Goal: Submit feedback/report problem: Submit feedback/report problem

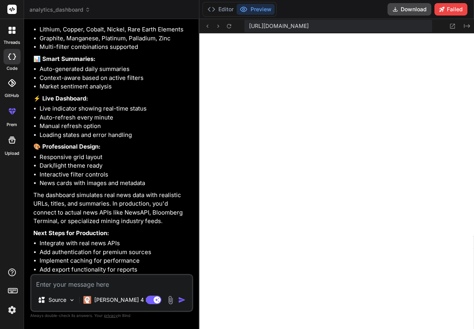
scroll to position [2191, 0]
click at [130, 286] on textarea at bounding box center [111, 282] width 160 height 14
type textarea "i"
type textarea "x"
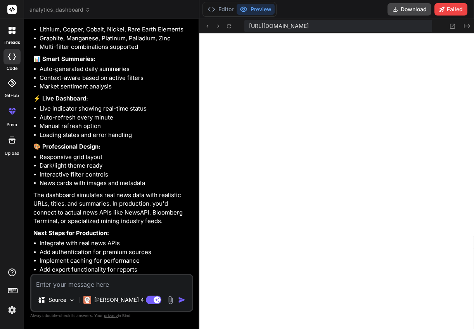
type textarea "f"
type textarea "x"
type textarea "fi"
type textarea "x"
type textarea "fix"
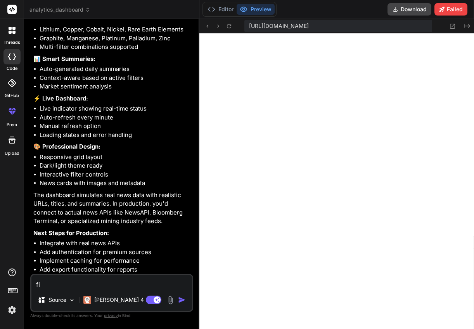
type textarea "x"
type textarea "fix"
type textarea "x"
type textarea "fix t"
type textarea "x"
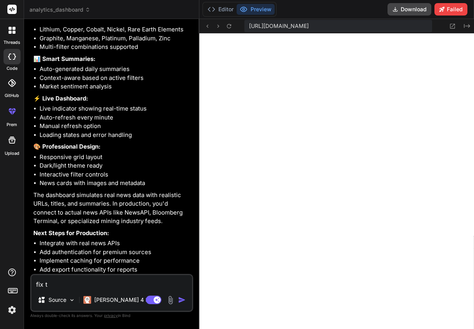
type textarea "fix th"
type textarea "x"
type textarea "fix the"
type textarea "x"
type textarea "fix the"
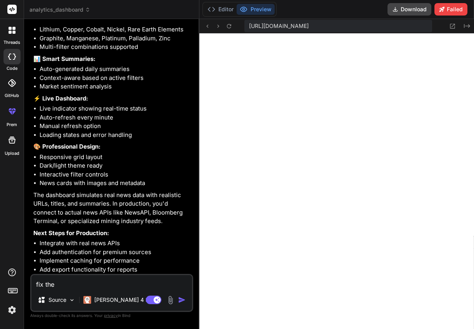
type textarea "x"
type textarea "fix the c"
type textarea "x"
type textarea "fix the co"
type textarea "x"
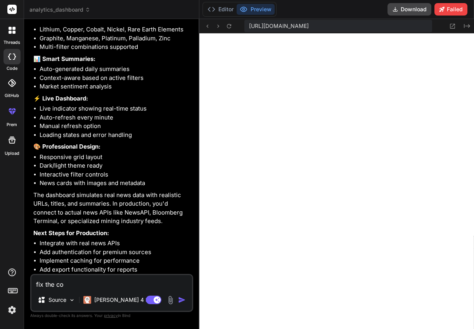
type textarea "fix the com"
type textarea "x"
type textarea "fix the comp"
type textarea "x"
type textarea "fix the compl"
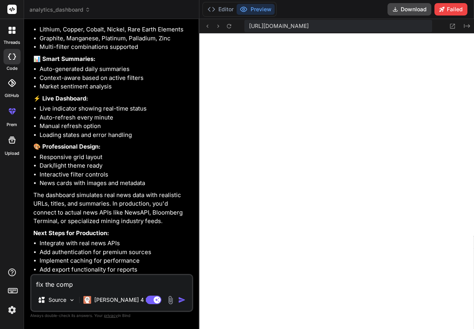
type textarea "x"
type textarea "fix the compli"
type textarea "x"
type textarea "fix the complia"
type textarea "x"
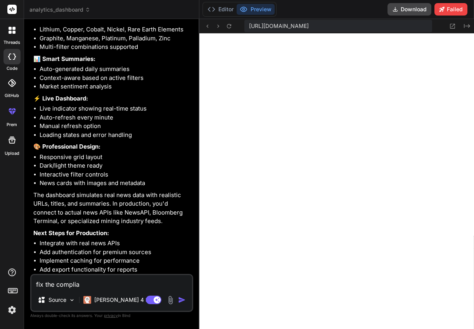
type textarea "fix the compli"
type textarea "x"
type textarea "fix the compl"
type textarea "x"
type textarea "fix the comp"
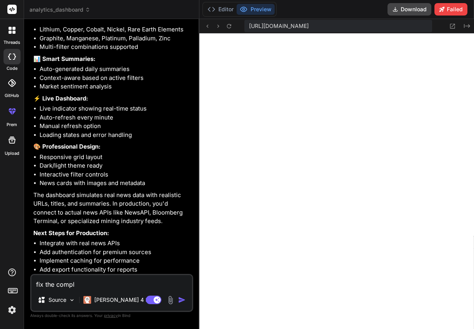
type textarea "x"
type textarea "fix the compi"
type textarea "x"
type textarea "fix the compil"
type textarea "x"
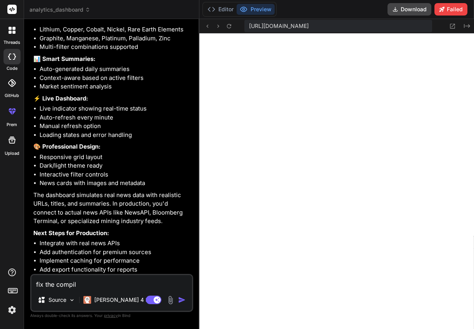
type textarea "fix the compila"
type textarea "x"
type textarea "fix the compilat"
type textarea "x"
type textarea "fix the compilati"
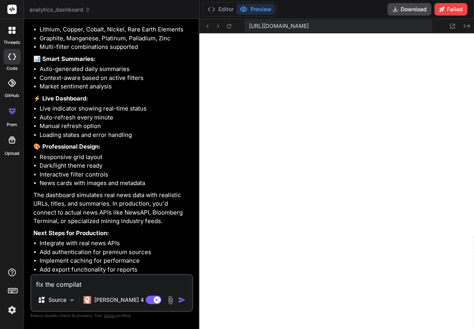
type textarea "x"
type textarea "fix the compilatio"
type textarea "x"
type textarea "fix the compilation"
type textarea "x"
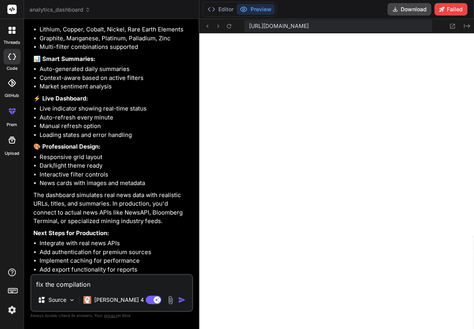
type textarea "fix the compilation"
type textarea "x"
type textarea "fix the compilation i"
type textarea "x"
type textarea "fix the compilation is"
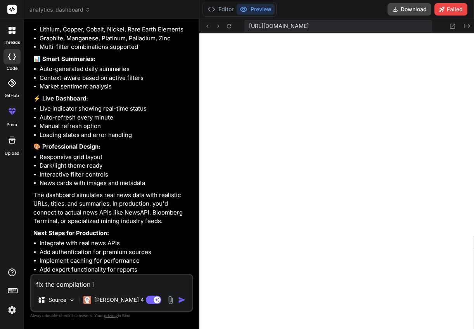
type textarea "x"
type textarea "fix the compilation iss"
type textarea "x"
type textarea "fix the compilation issu"
type textarea "x"
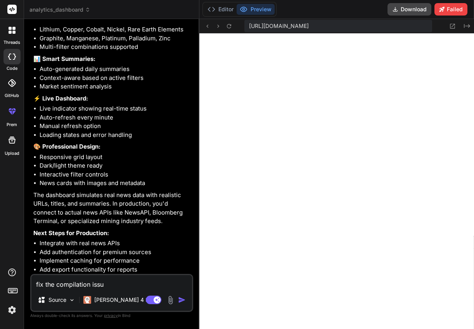
type textarea "fix the compilation issue"
type textarea "x"
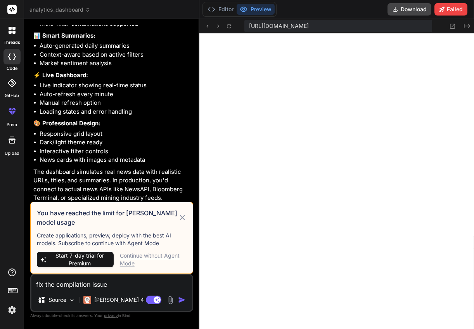
type textarea "fix the compilation issue"
click at [157, 258] on div "Continue without Agent Mode" at bounding box center [153, 260] width 67 height 16
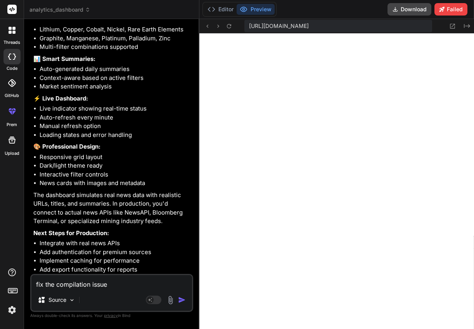
click at [186, 302] on button "button" at bounding box center [183, 300] width 11 height 8
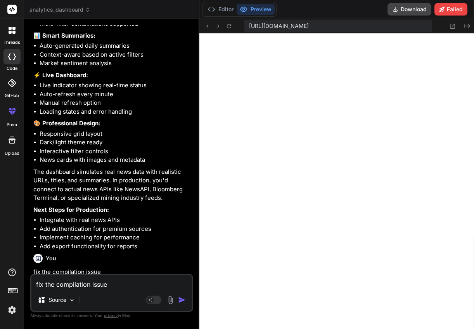
scroll to position [2271, 0]
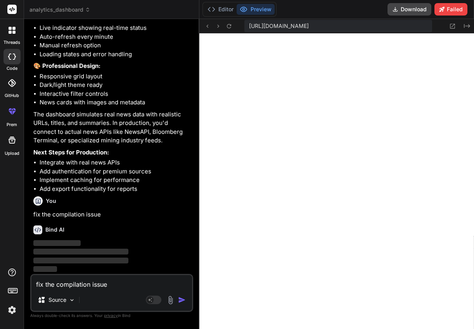
type textarea "x"
type textarea ""paths": { "@/*": ["./*"] } }, "include": ["next-env.d.ts", "**/*.ts", "**/*.ts…"
type textarea "x"
